Goal: Task Accomplishment & Management: Manage account settings

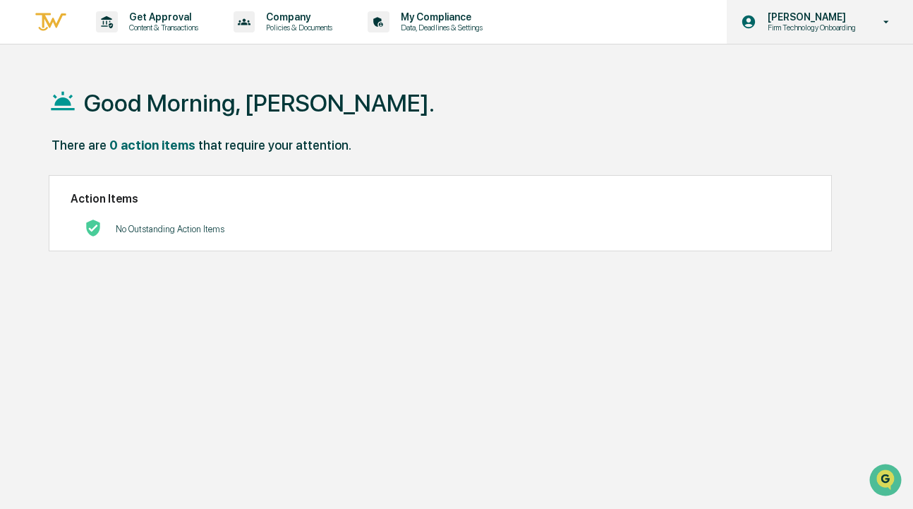
click at [887, 20] on icon at bounding box center [886, 22] width 25 height 13
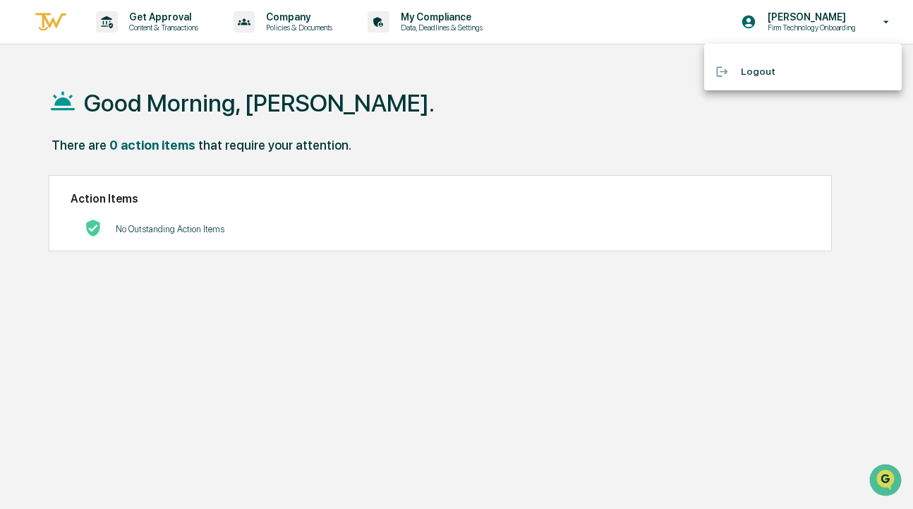
click at [520, 85] on div at bounding box center [456, 254] width 913 height 509
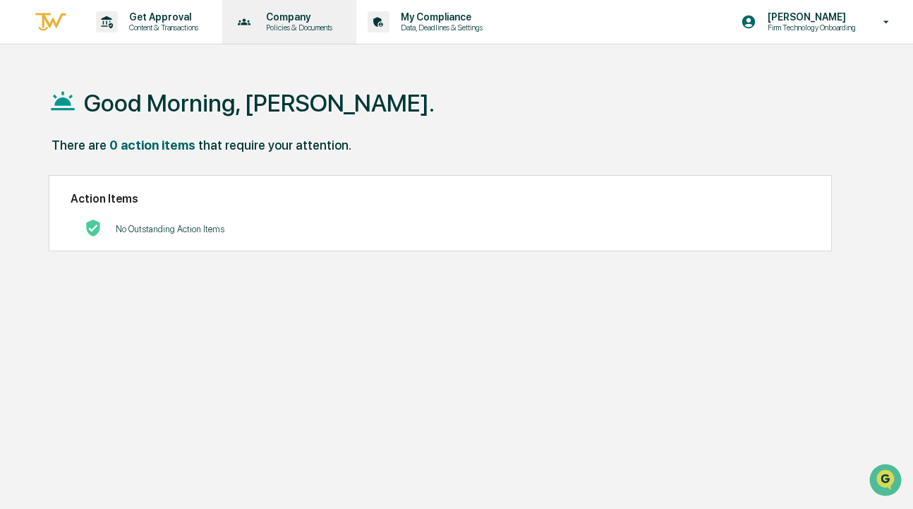
click at [285, 23] on p "Policies & Documents" at bounding box center [297, 28] width 85 height 10
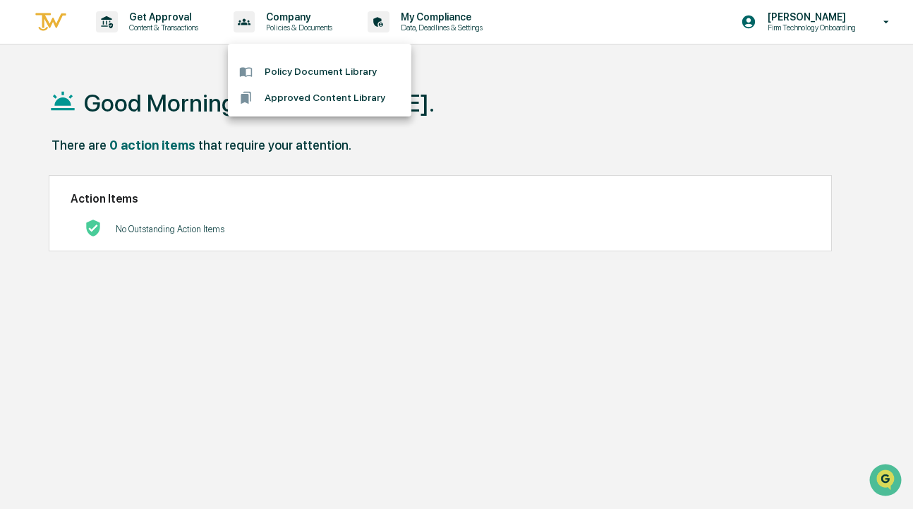
click at [412, 19] on div at bounding box center [456, 254] width 913 height 509
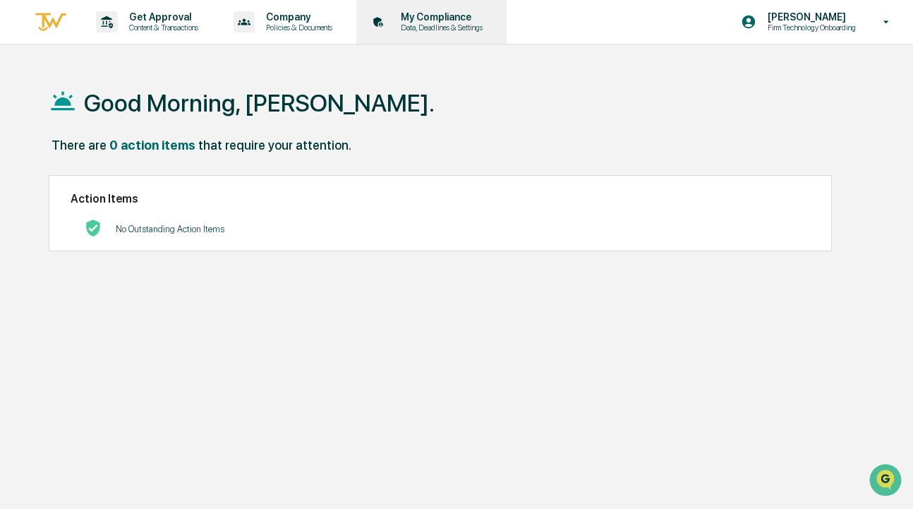
click at [436, 18] on p "My Compliance" at bounding box center [439, 16] width 100 height 11
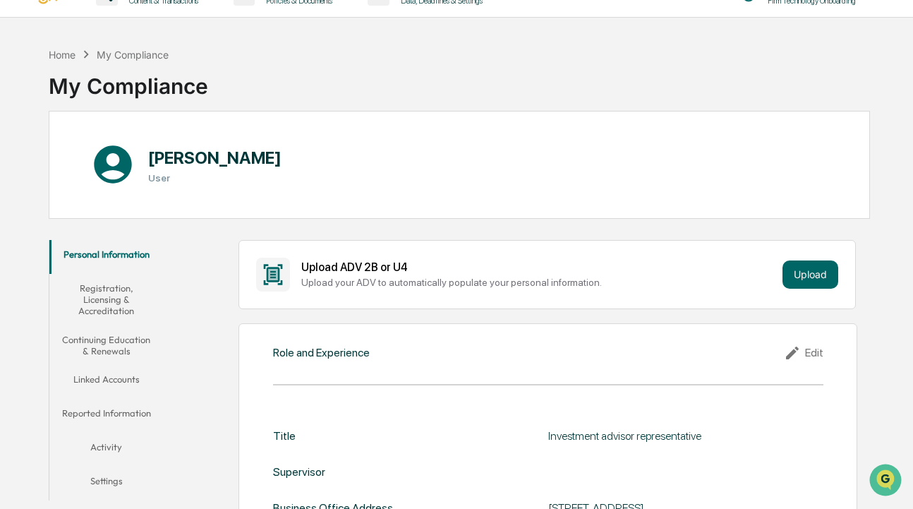
scroll to position [34, 0]
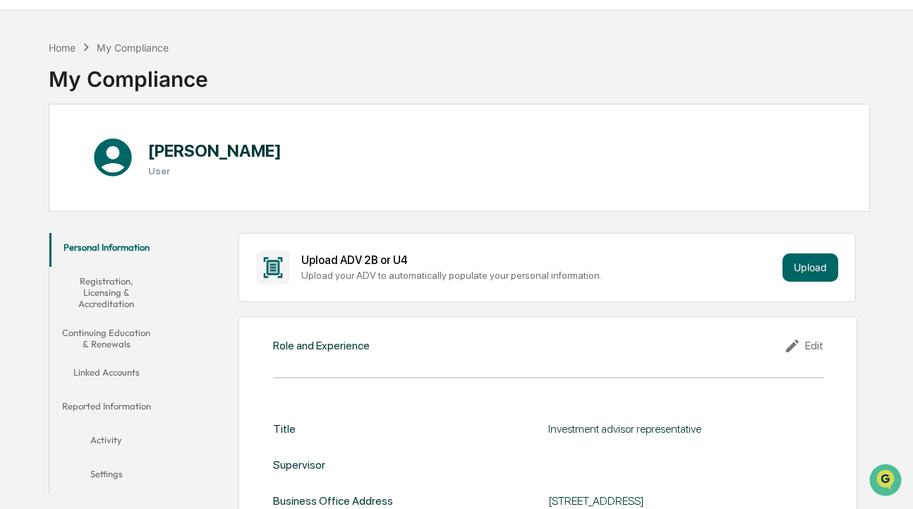
click at [101, 372] on button "Linked Accounts" at bounding box center [106, 375] width 114 height 34
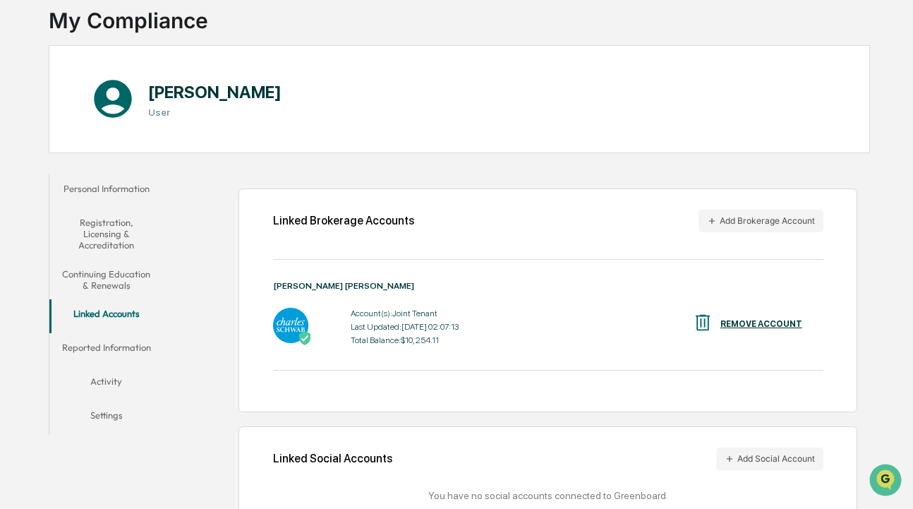
scroll to position [153, 0]
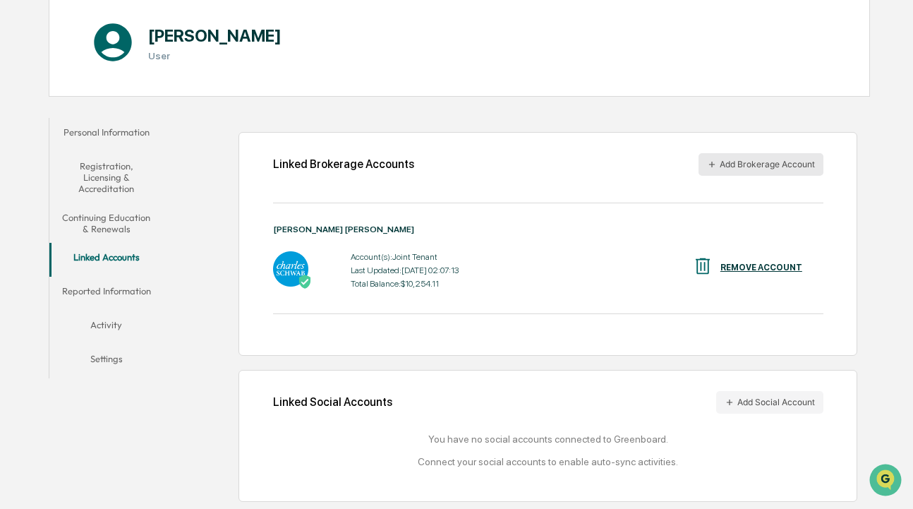
click at [744, 159] on button "Add Brokerage Account" at bounding box center [760, 164] width 125 height 23
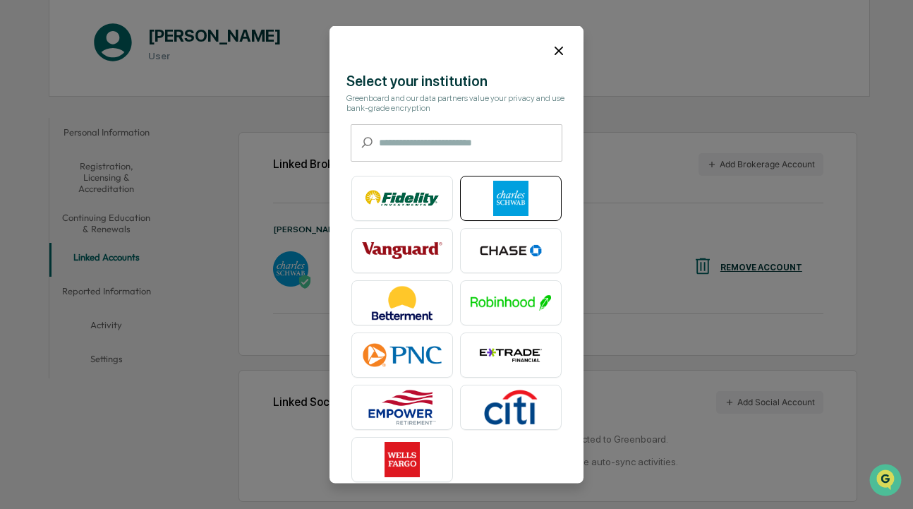
click at [497, 193] on img at bounding box center [511, 198] width 80 height 35
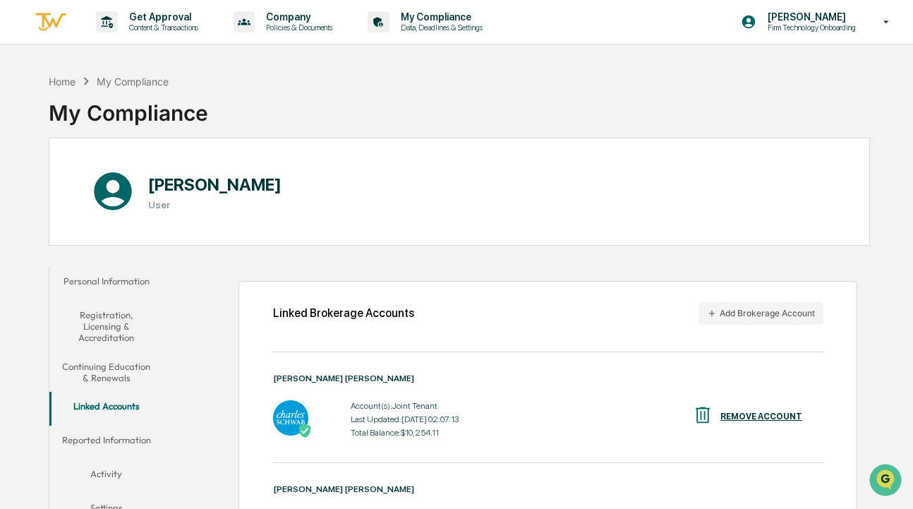
scroll to position [78, 0]
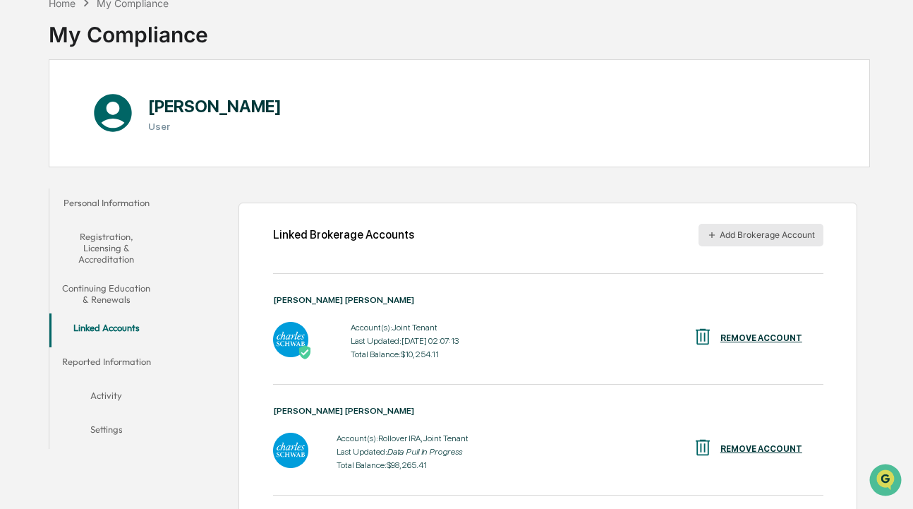
click at [746, 234] on button "Add Brokerage Account" at bounding box center [760, 235] width 125 height 23
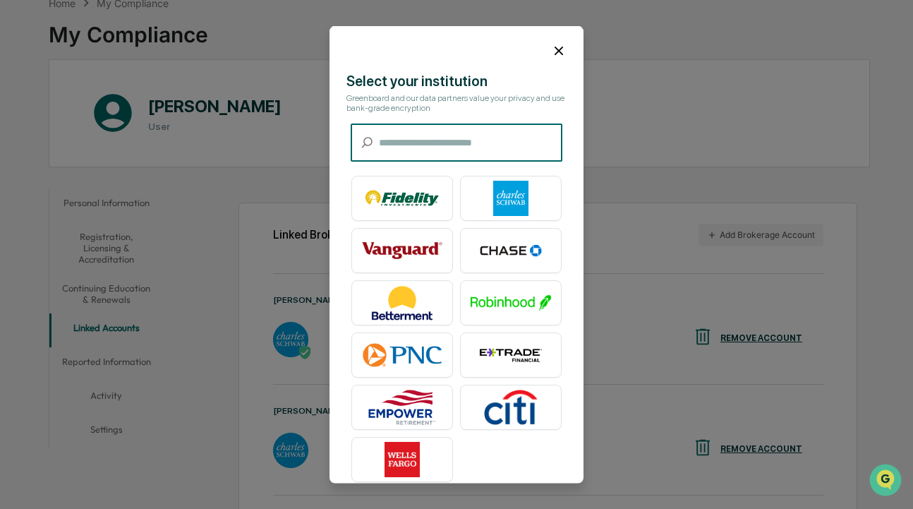
scroll to position [18, 0]
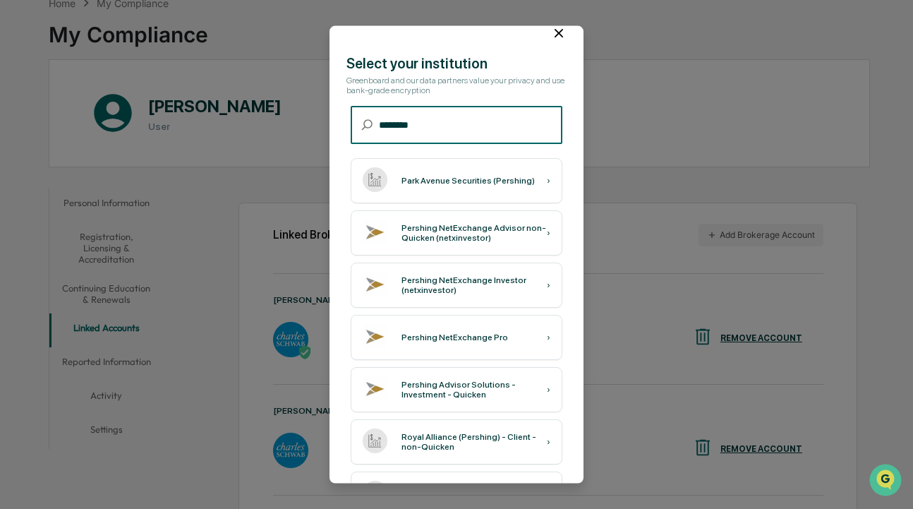
type input "********"
click at [441, 285] on div "Pershing NetExchange Investor (netxinvestor)" at bounding box center [473, 284] width 145 height 20
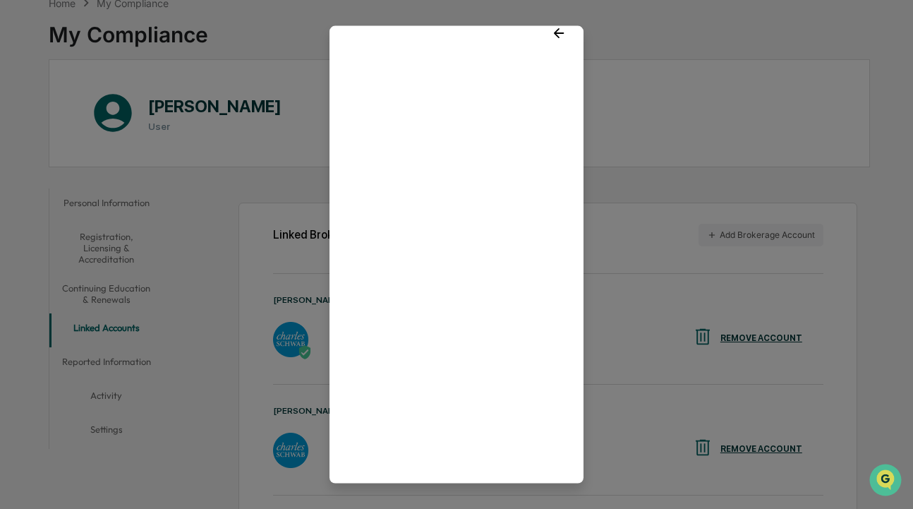
click at [557, 30] on icon at bounding box center [559, 33] width 10 height 10
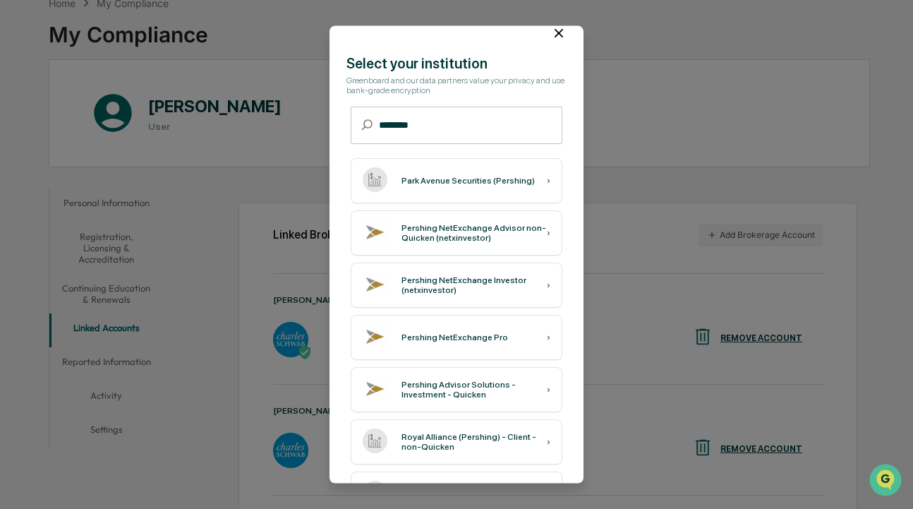
click at [561, 34] on icon at bounding box center [559, 33] width 16 height 16
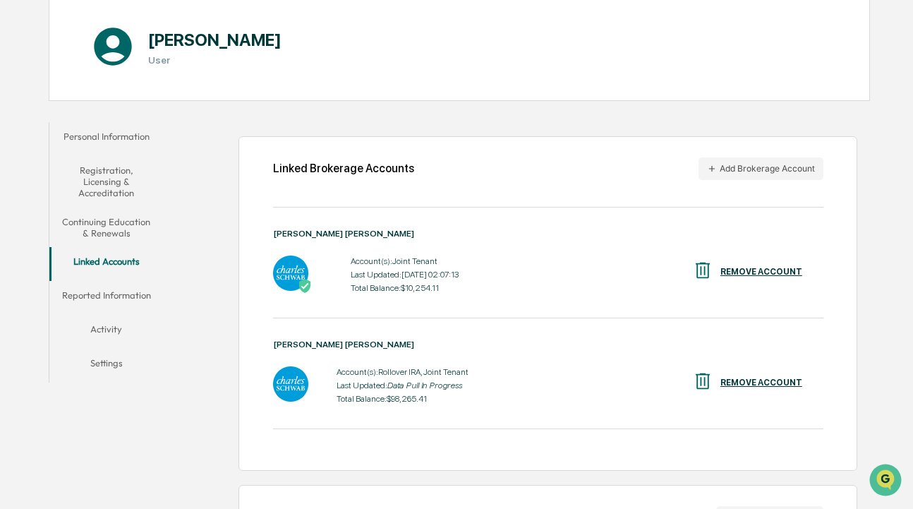
scroll to position [143, 0]
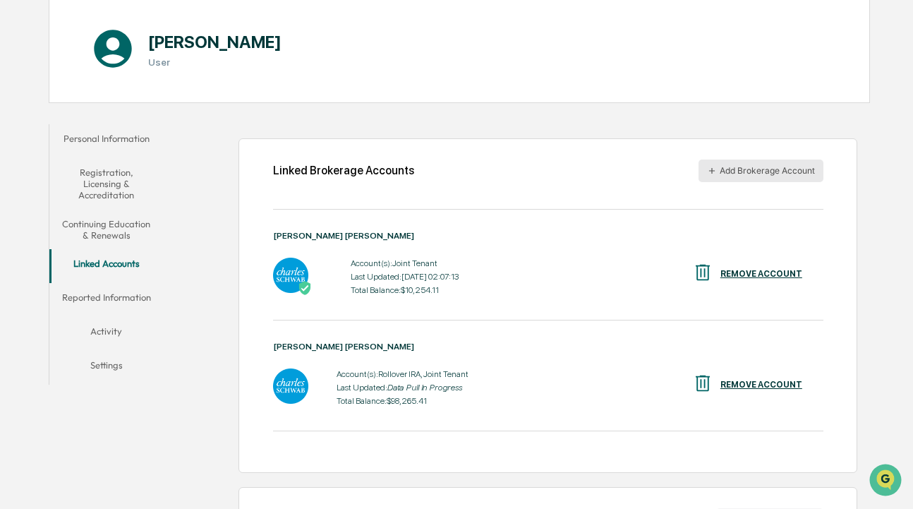
click at [761, 170] on button "Add Brokerage Account" at bounding box center [760, 170] width 125 height 23
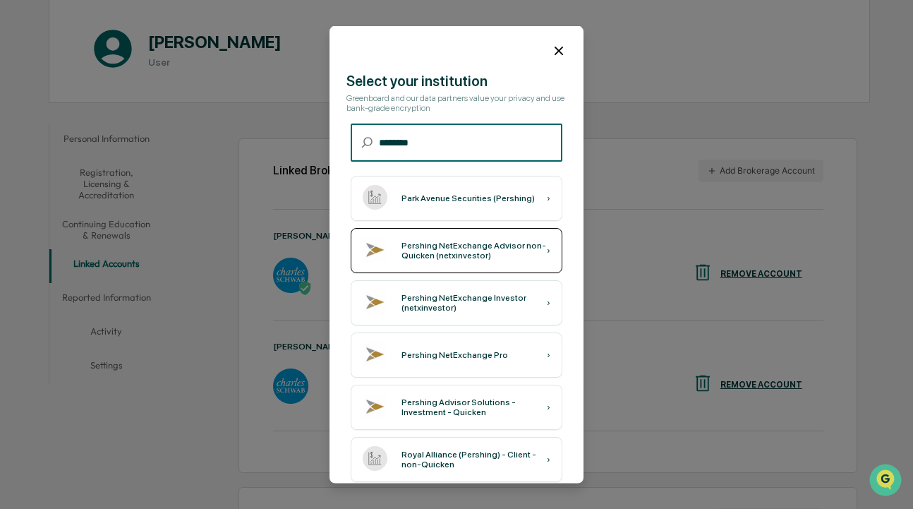
type input "********"
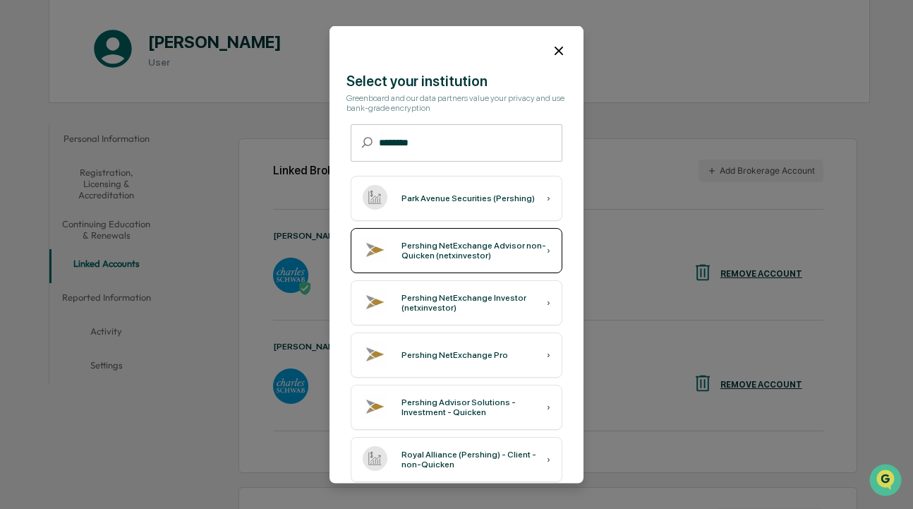
click at [442, 253] on div "Pershing NetExchange Advisor non-Quicken (netxinvestor)" at bounding box center [473, 250] width 145 height 20
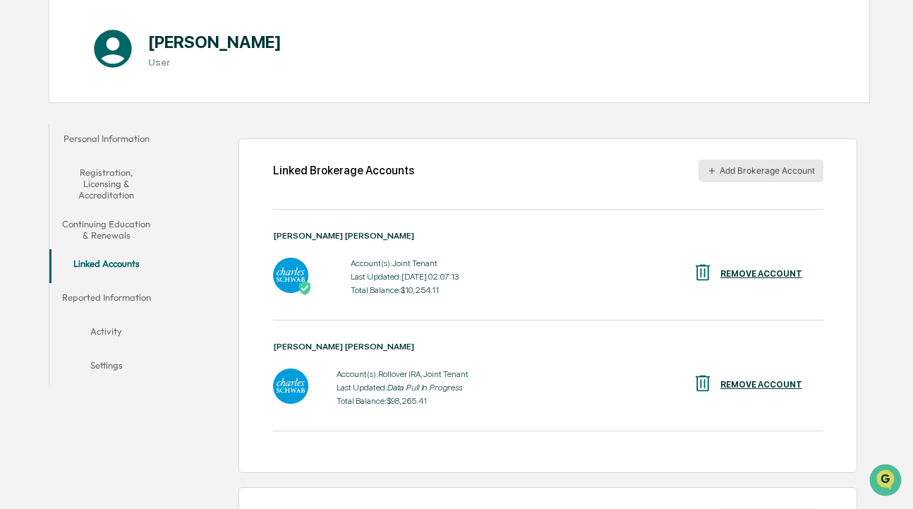
click at [743, 168] on button "Add Brokerage Account" at bounding box center [760, 170] width 125 height 23
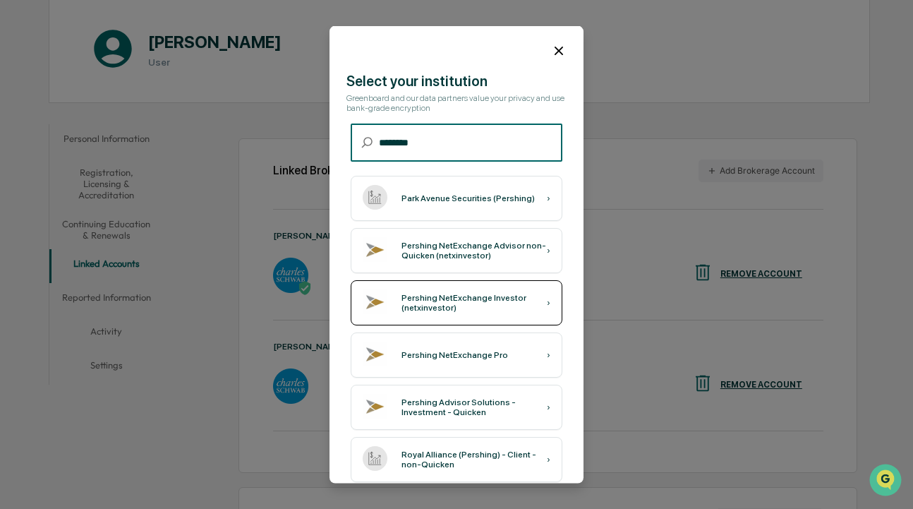
type input "********"
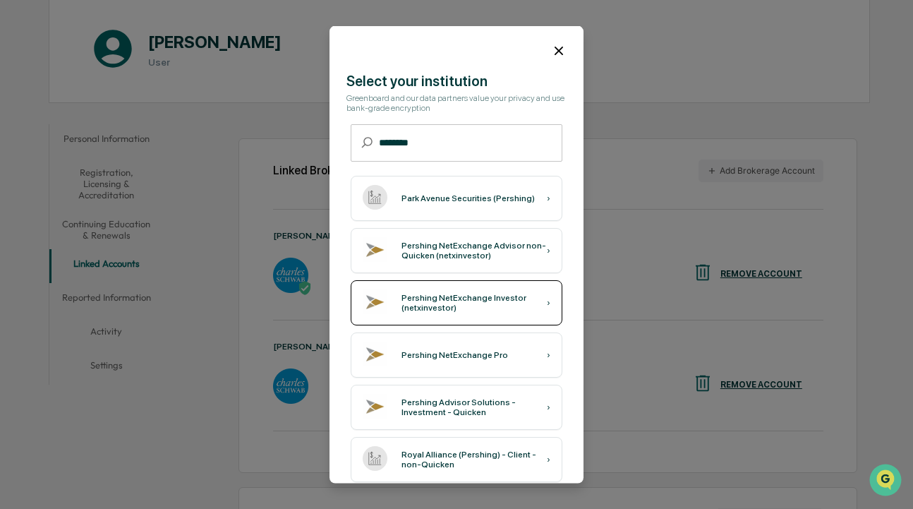
click at [423, 304] on div "Pershing NetExchange Investor (netxinvestor)" at bounding box center [473, 302] width 145 height 20
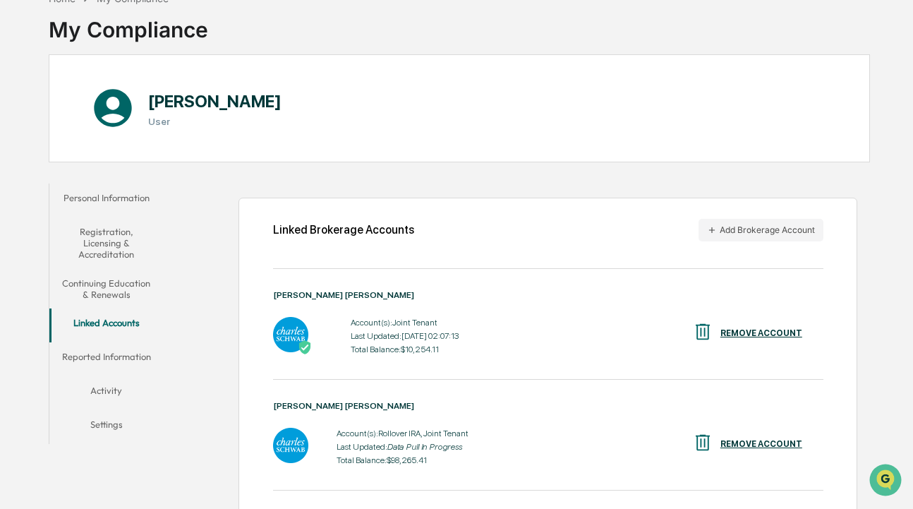
scroll to position [105, 0]
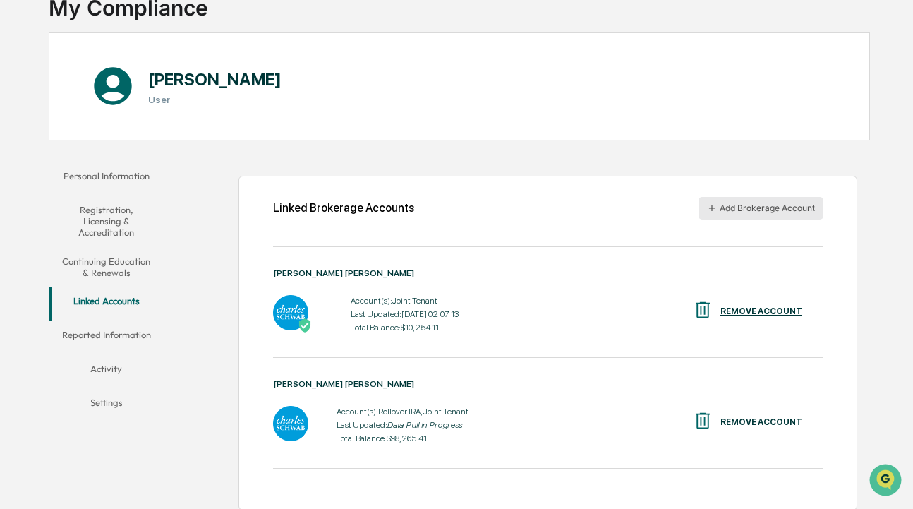
click at [761, 209] on button "Add Brokerage Account" at bounding box center [760, 208] width 125 height 23
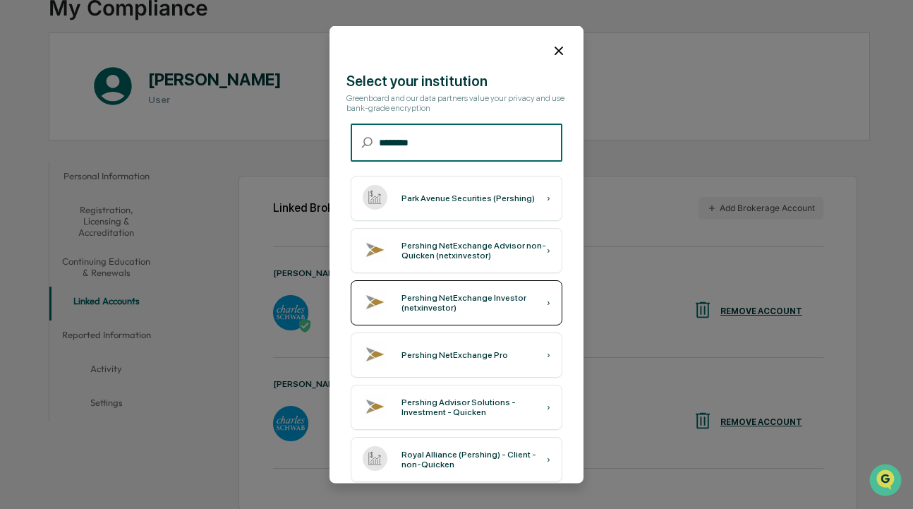
type input "********"
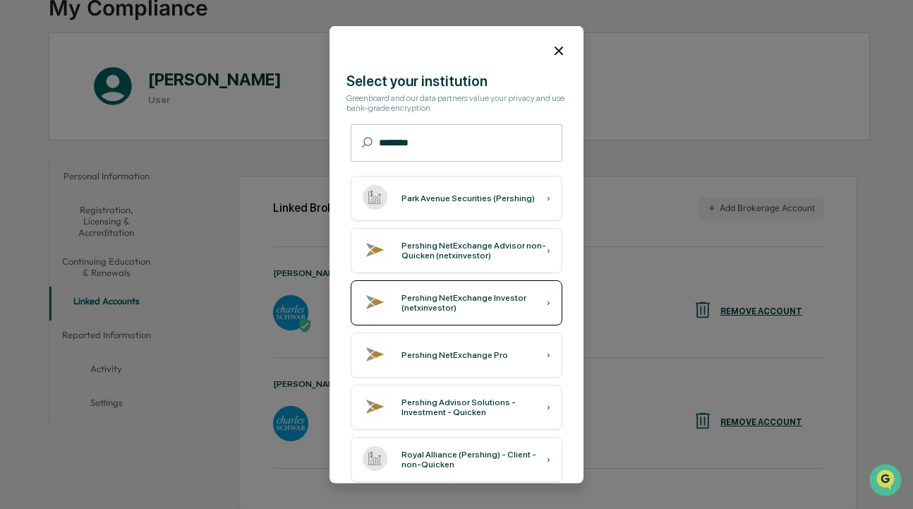
click at [420, 307] on div "Pershing NetExchange Investor (netxinvestor)" at bounding box center [473, 302] width 145 height 20
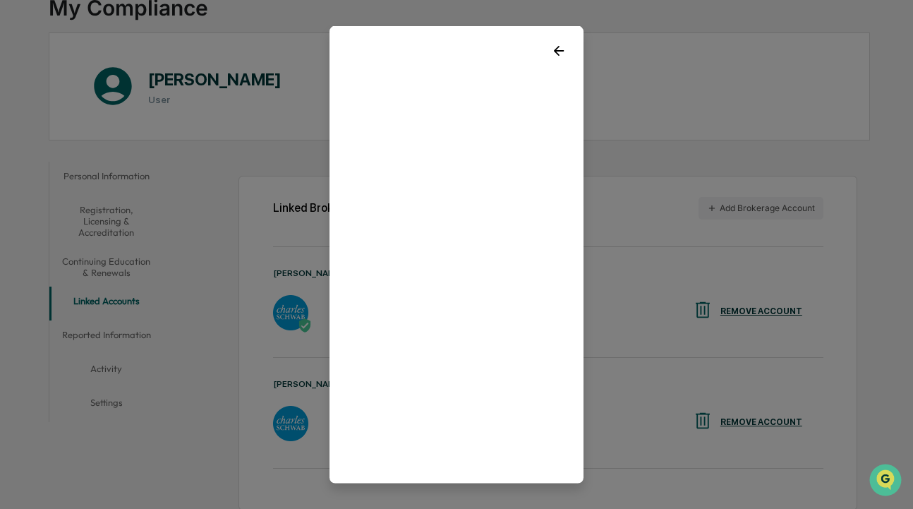
scroll to position [27, 0]
